Goal: Check status

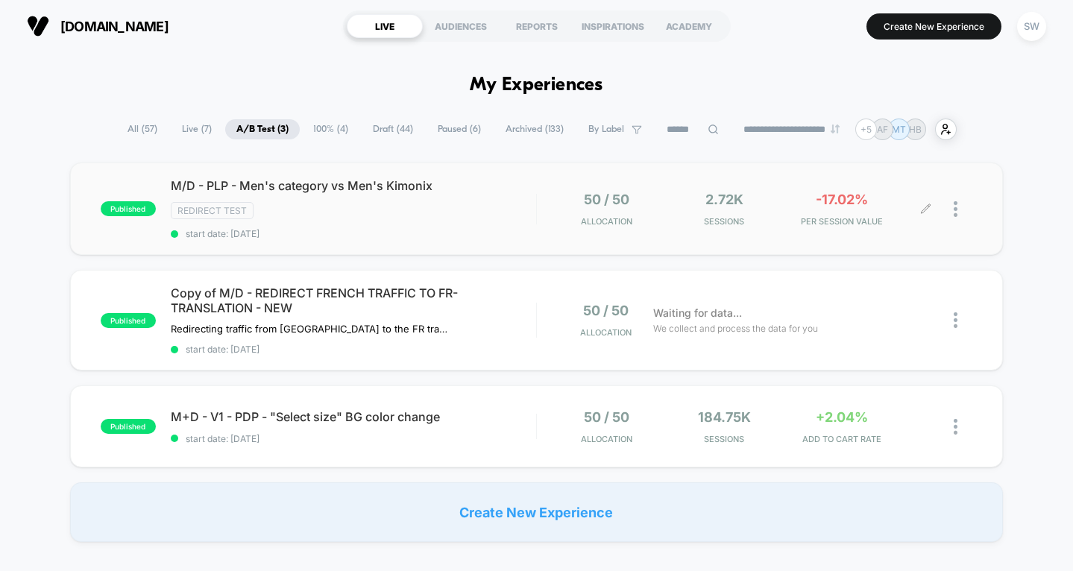
click at [539, 208] on div "50 / 50 Allocation 2.72k Sessions -17.02% PER SESSION VALUE" at bounding box center [754, 209] width 435 height 35
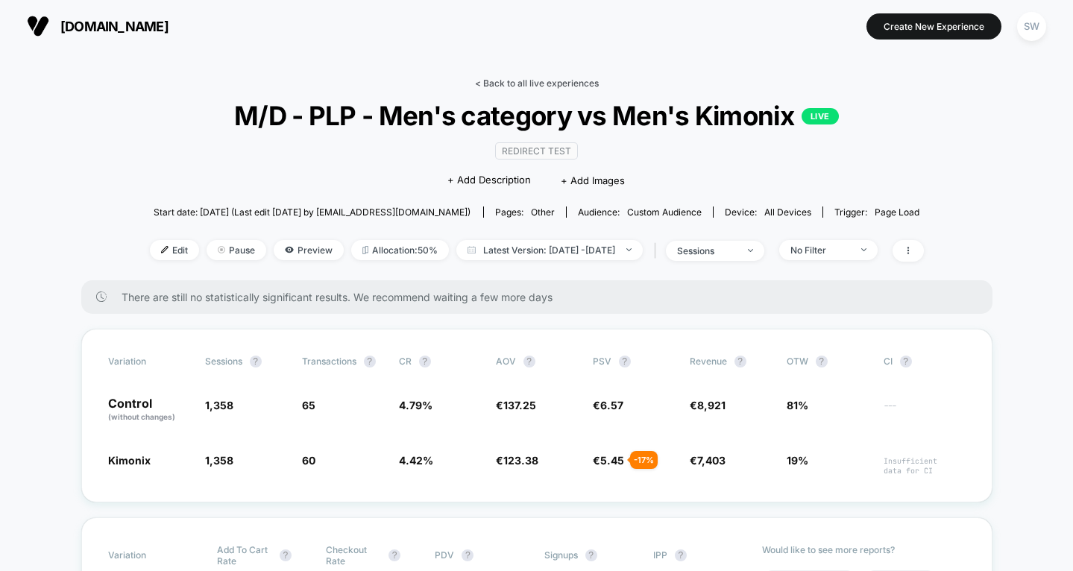
click at [547, 84] on link "< Back to all live experiences" at bounding box center [537, 83] width 124 height 11
